Goal: Information Seeking & Learning: Learn about a topic

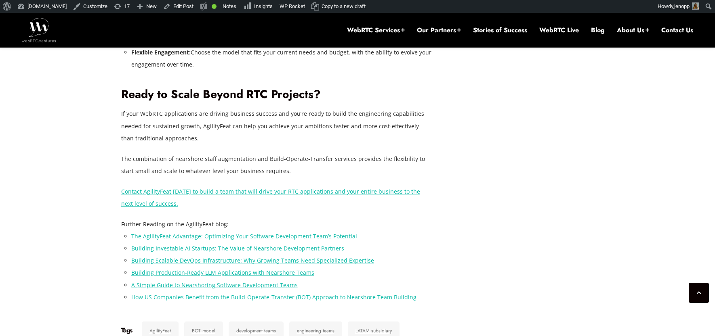
scroll to position [1701, 0]
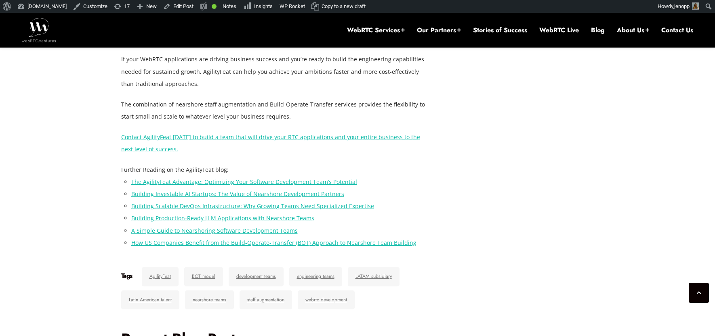
click at [141, 133] on link "Contact AgilityFeat [DATE] to build a team that will drive your RTC application…" at bounding box center [270, 143] width 299 height 20
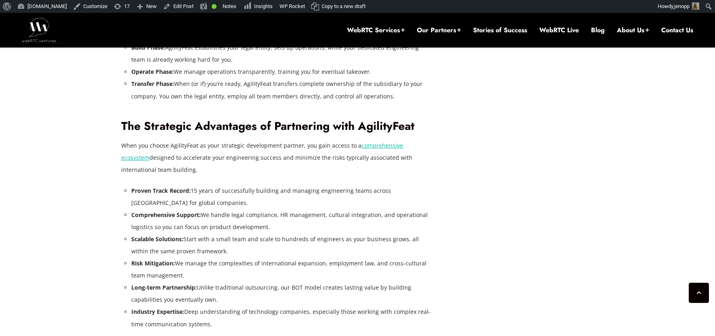
scroll to position [1194, 0]
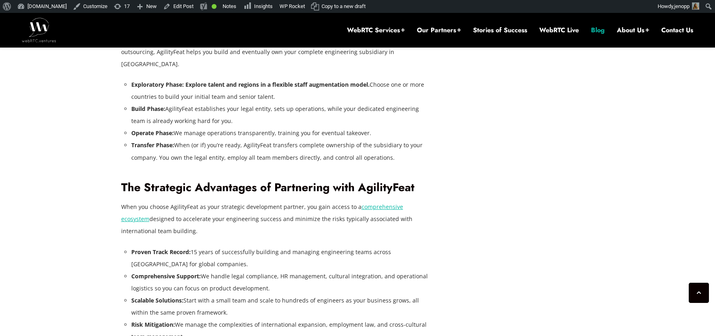
click at [596, 29] on link "Blog" at bounding box center [598, 30] width 14 height 9
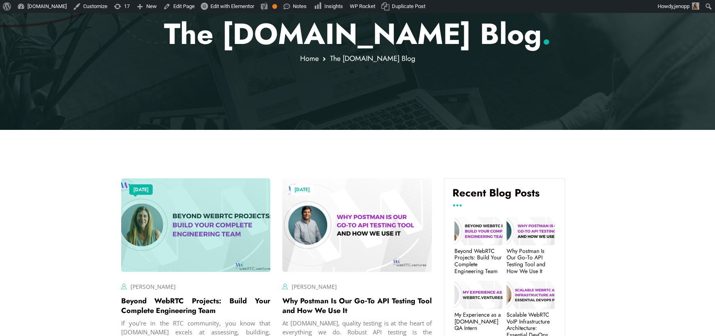
scroll to position [169, 0]
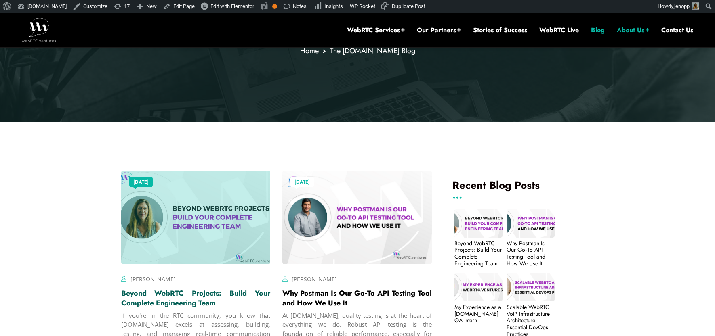
click at [160, 292] on link "Beyond WebRTC Projects: Build Your Complete Engineering Team" at bounding box center [195, 298] width 149 height 20
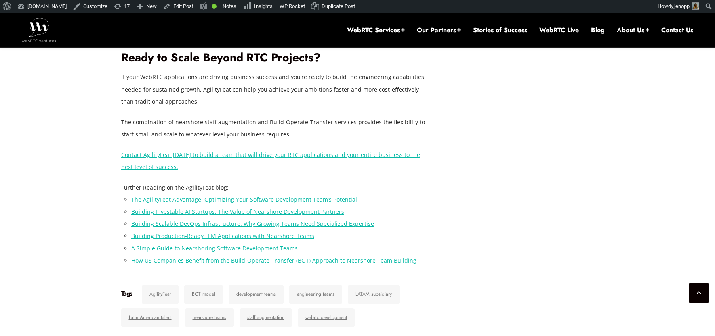
scroll to position [1684, 0]
click at [138, 151] on link "Contact AgilityFeat [DATE] to build a team that will drive your RTC application…" at bounding box center [270, 161] width 299 height 20
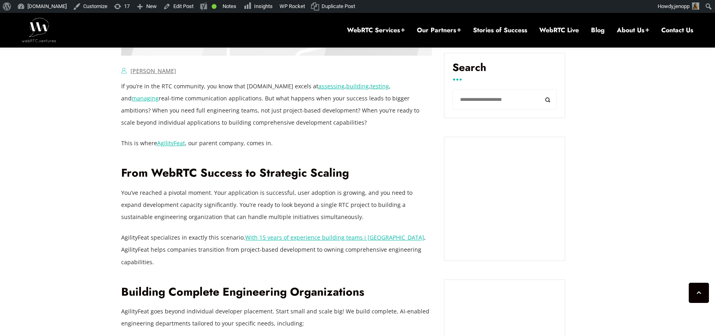
scroll to position [524, 0]
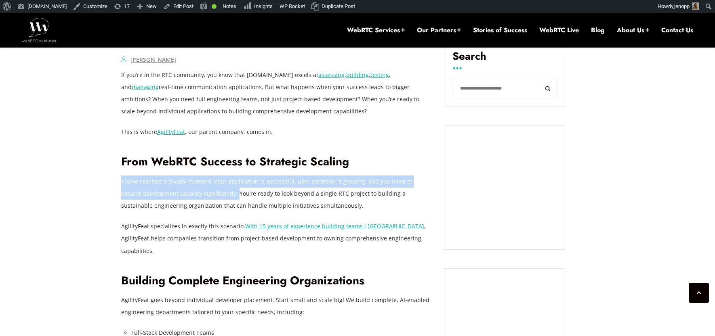
drag, startPoint x: 121, startPoint y: 183, endPoint x: 214, endPoint y: 192, distance: 93.0
click at [214, 192] on p "You’ve reached a pivotal moment. Your application is successful, user adoption …" at bounding box center [276, 194] width 311 height 36
copy p "You’ve reached a pivotal moment. Your application is successful, user adoption …"
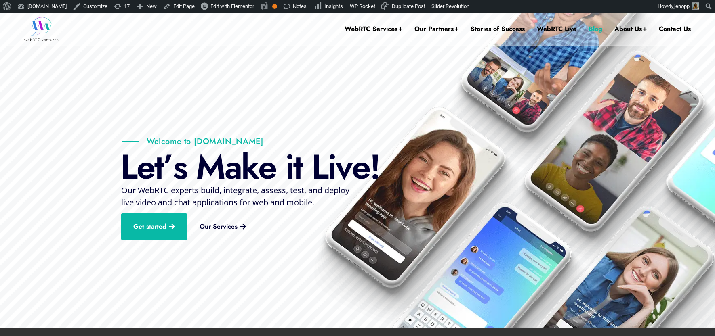
click at [593, 28] on link "Blog" at bounding box center [595, 29] width 14 height 32
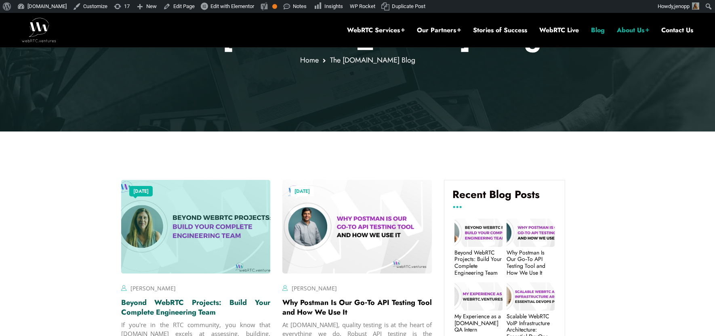
scroll to position [281, 0]
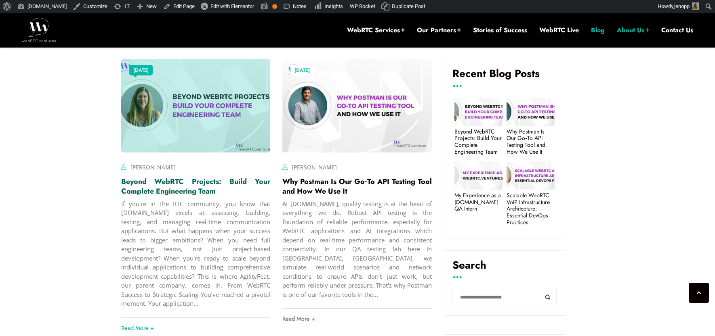
click at [184, 186] on link "Beyond WebRTC Projects: Build Your Complete Engineering Team" at bounding box center [195, 186] width 149 height 20
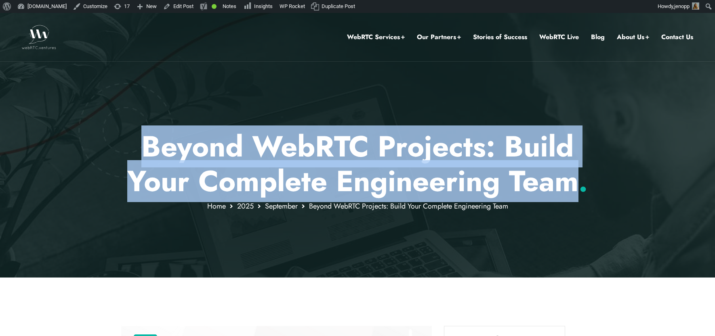
drag, startPoint x: 575, startPoint y: 183, endPoint x: 150, endPoint y: 147, distance: 425.9
click at [150, 147] on p "Beyond WebRTC Projects: Build Your Complete Engineering Team ." at bounding box center [357, 164] width 473 height 70
copy p "Beyond WebRTC Projects: Build Your Complete Engineering Team"
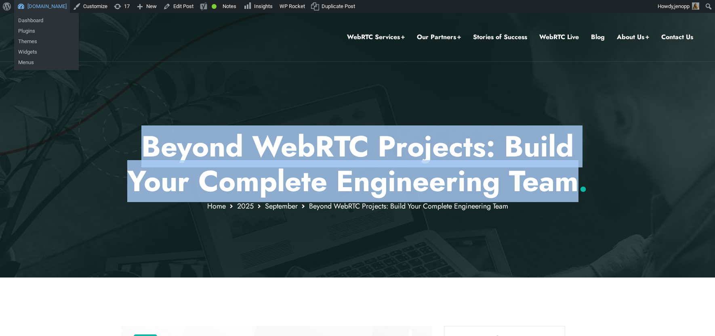
click at [48, 9] on link "[DOMAIN_NAME]" at bounding box center [42, 6] width 56 height 13
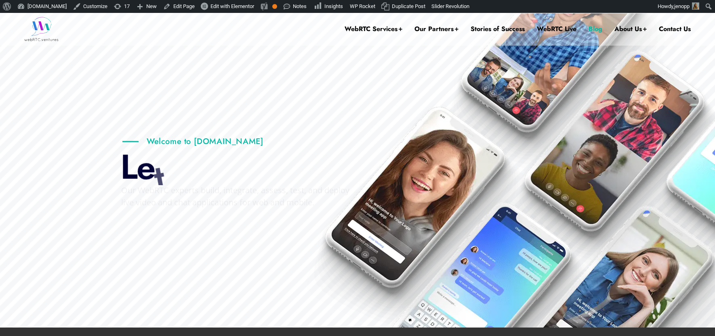
click at [596, 27] on link "Blog" at bounding box center [595, 29] width 14 height 32
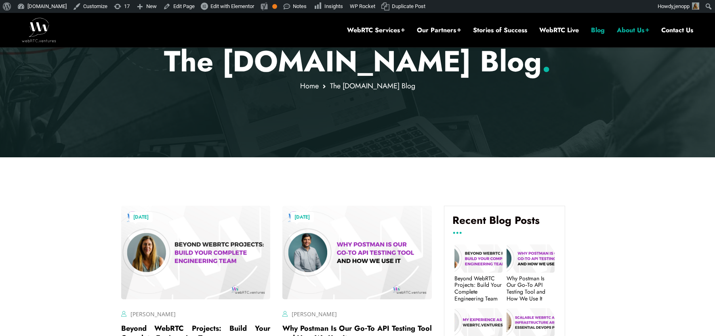
scroll to position [247, 0]
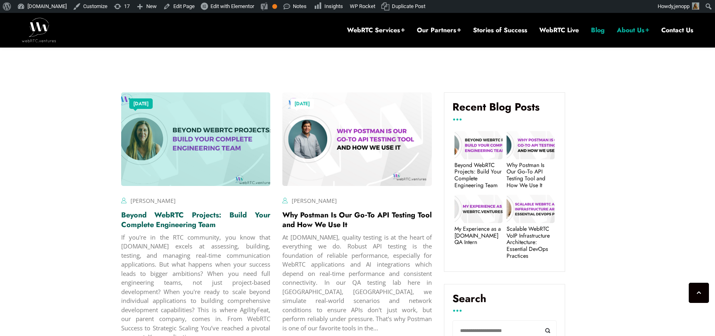
click at [172, 224] on link "Beyond WebRTC Projects: Build Your Complete Engineering Team" at bounding box center [195, 220] width 149 height 20
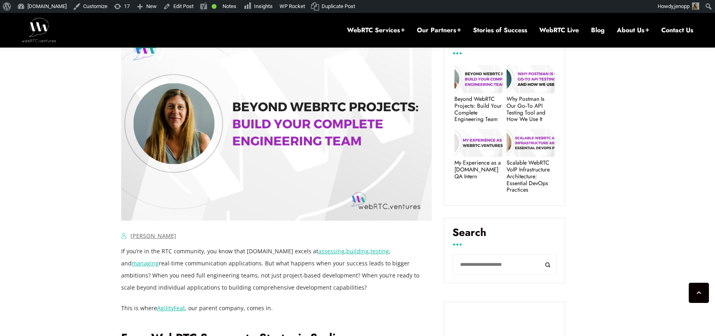
scroll to position [359, 0]
